Goal: Communication & Community: Answer question/provide support

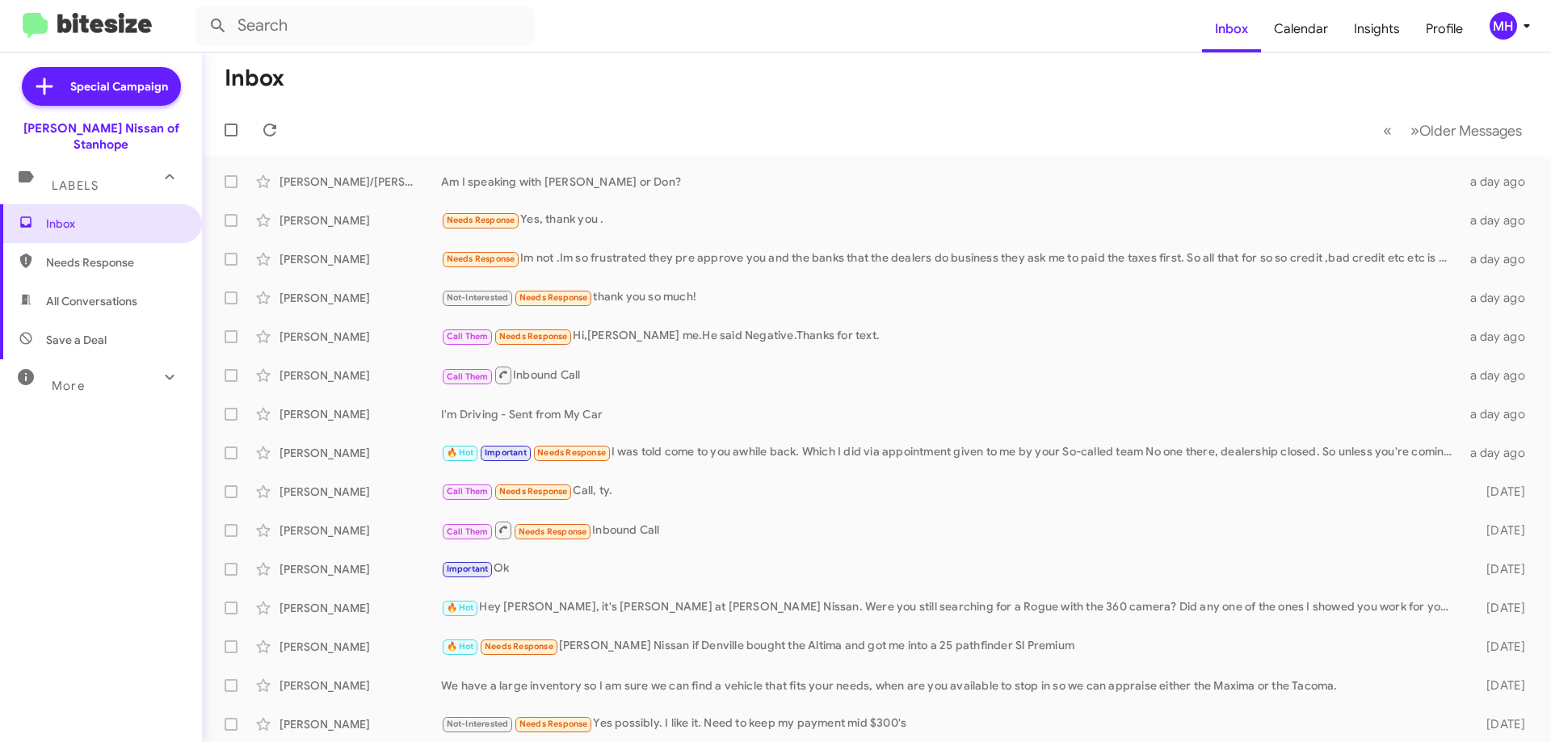
click at [93, 293] on span "All Conversations" at bounding box center [91, 301] width 91 height 16
type input "in:all-conversations"
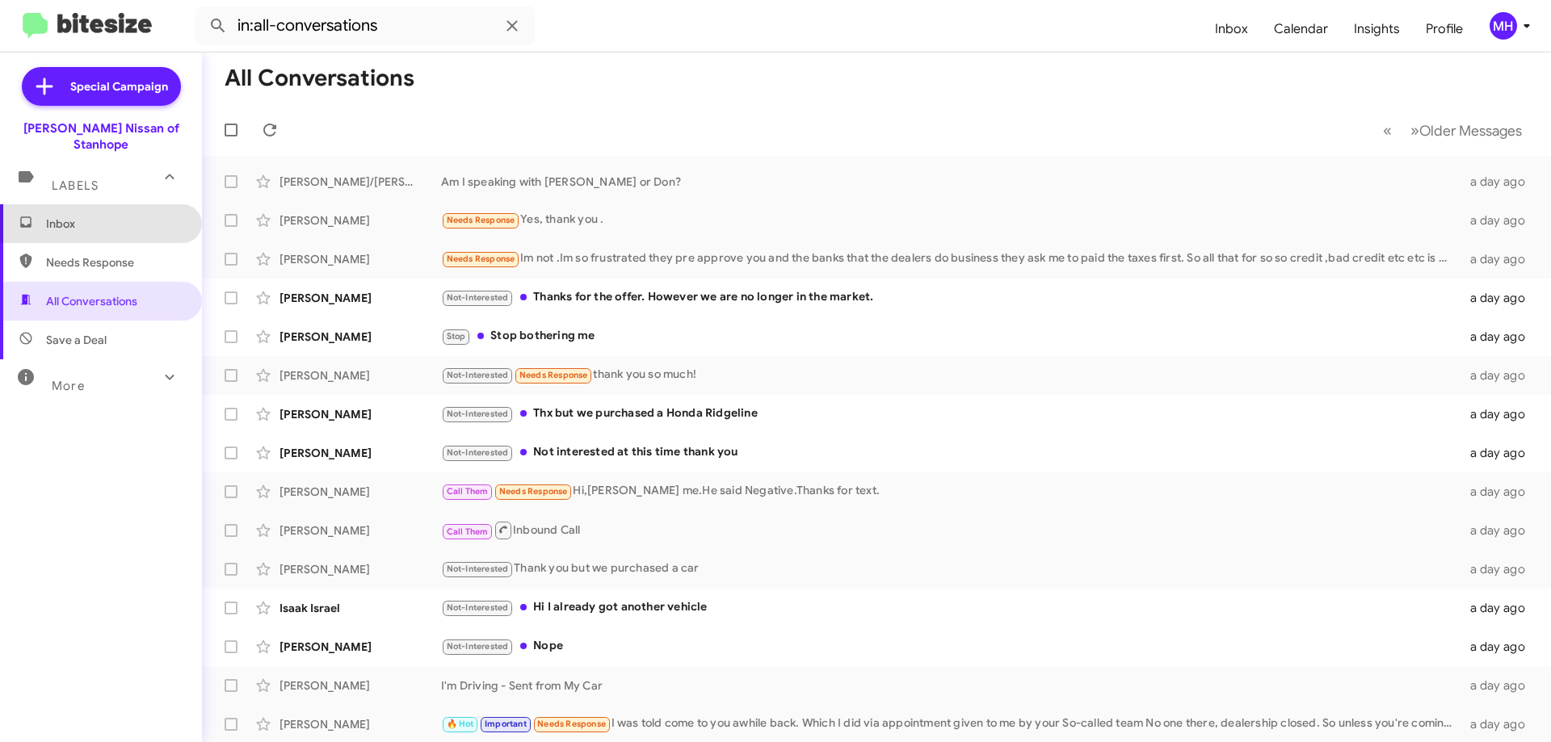
click at [101, 216] on span "Inbox" at bounding box center [114, 224] width 137 height 16
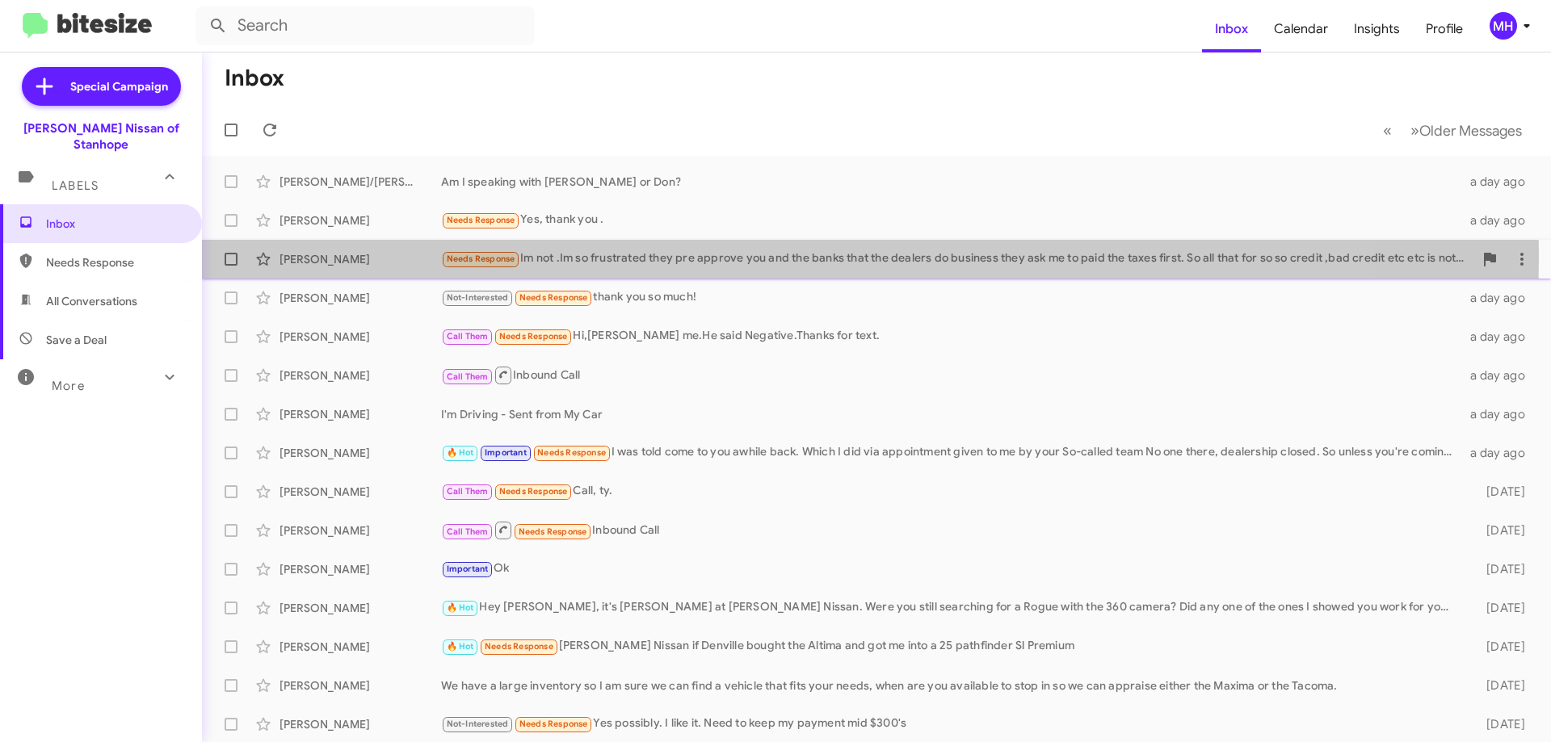
click at [636, 256] on div "Needs Response Im not .Im so frustrated they pre approve you and the banks that…" at bounding box center [957, 259] width 1032 height 19
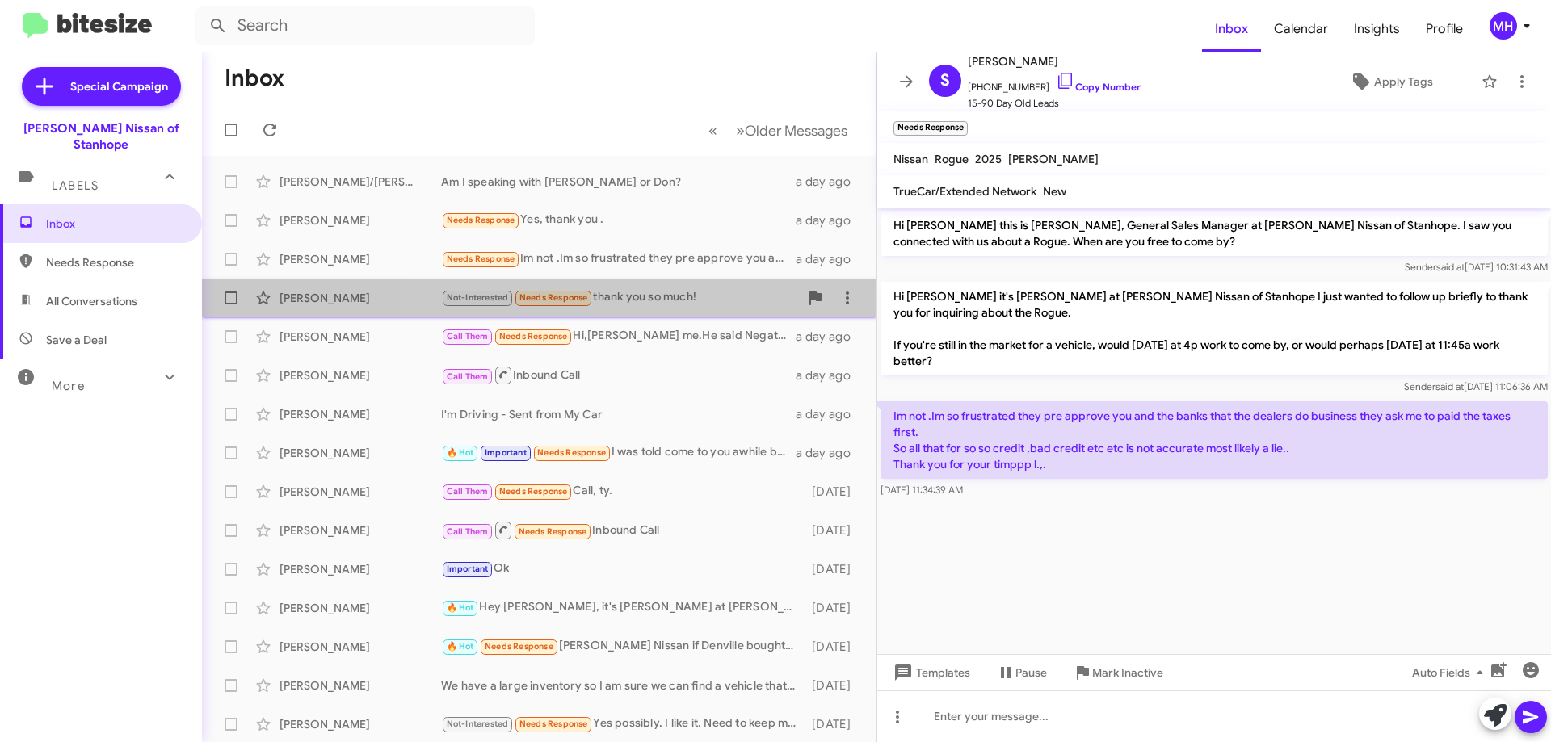
click at [699, 292] on div "Not-Interested Needs Response thank you so much!" at bounding box center [620, 297] width 358 height 19
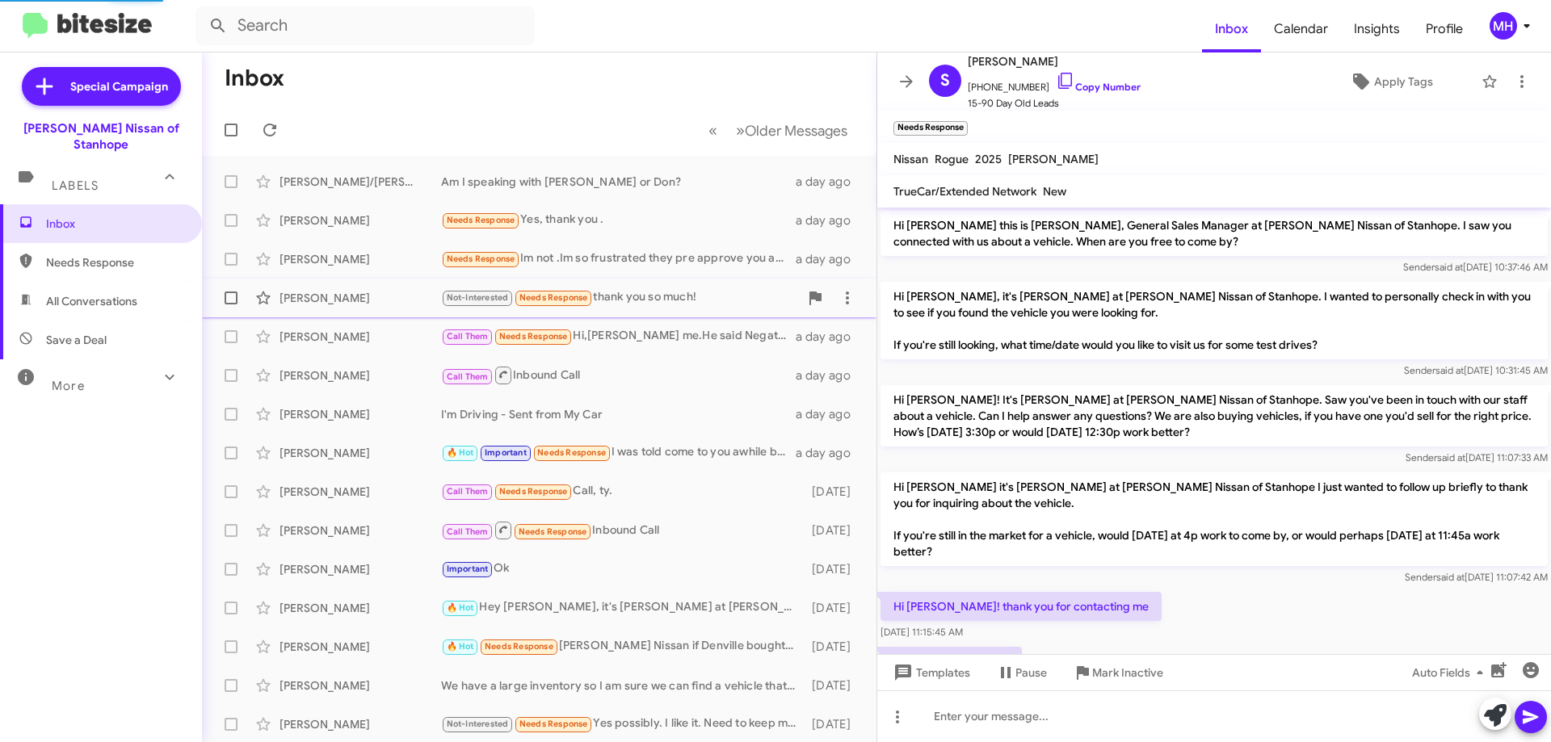
scroll to position [162, 0]
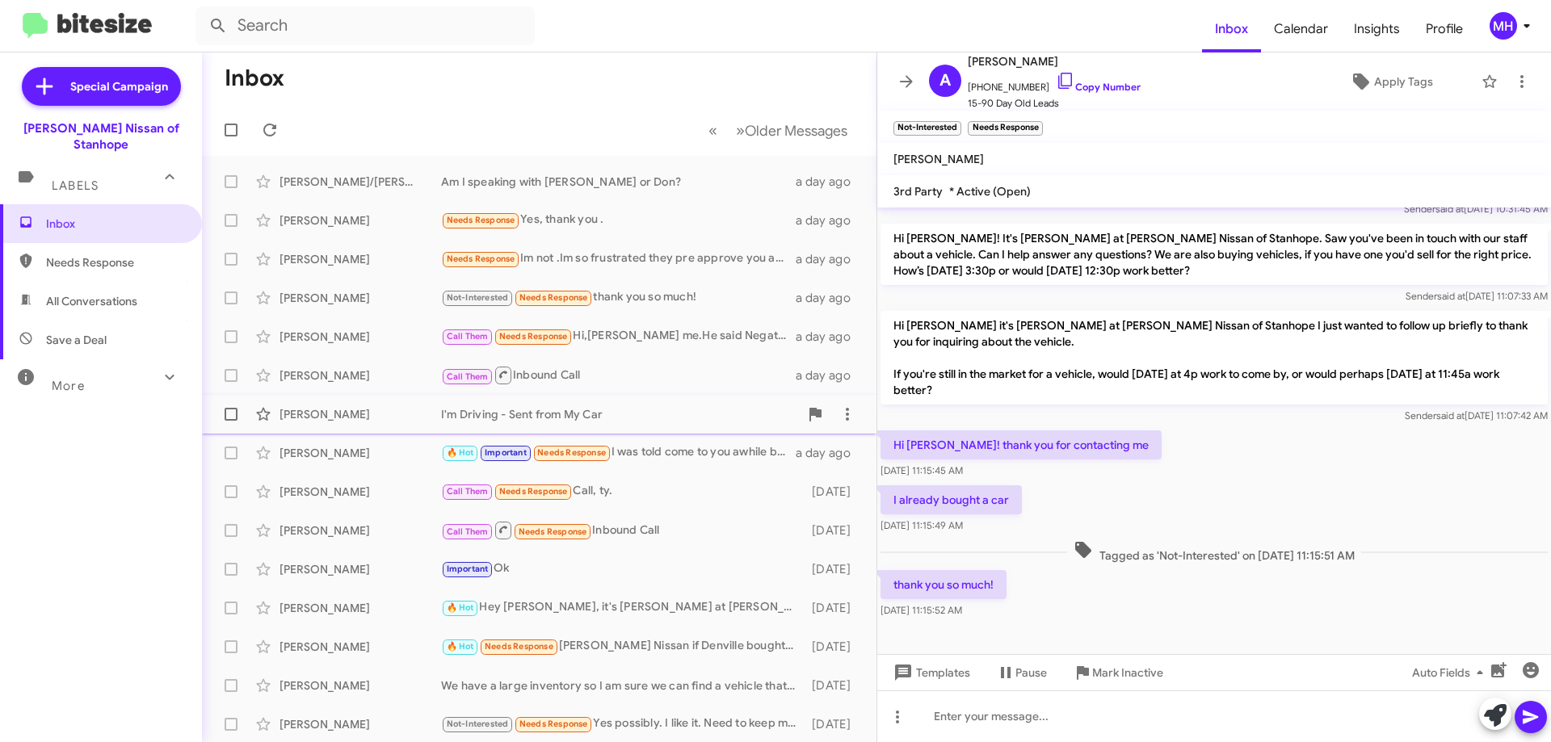
click at [630, 409] on div "I'm Driving - Sent from My Car" at bounding box center [620, 414] width 358 height 16
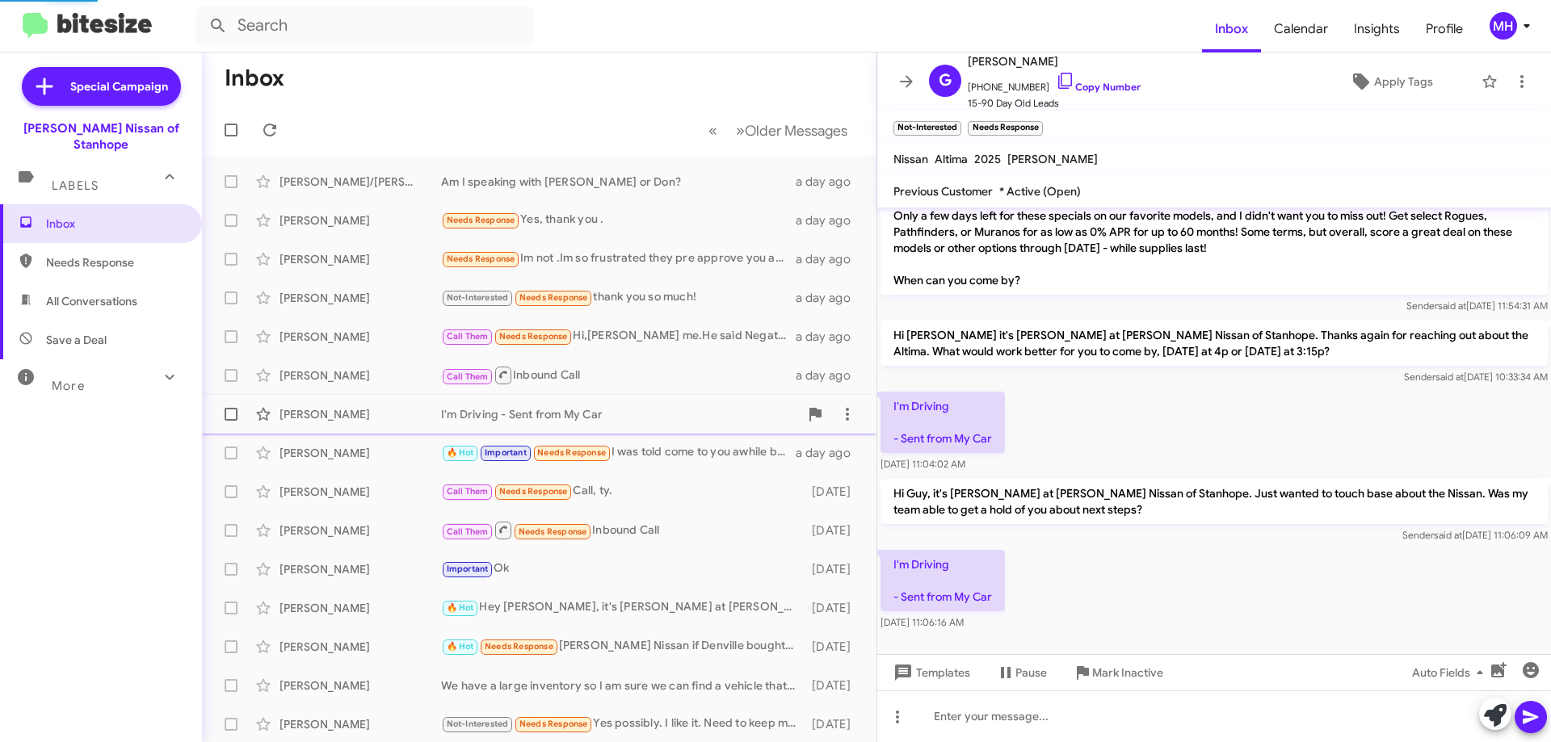
scroll to position [26, 0]
click at [631, 489] on div "Call Them Needs Response Call, ty." at bounding box center [620, 491] width 358 height 19
